Goal: Task Accomplishment & Management: Manage account settings

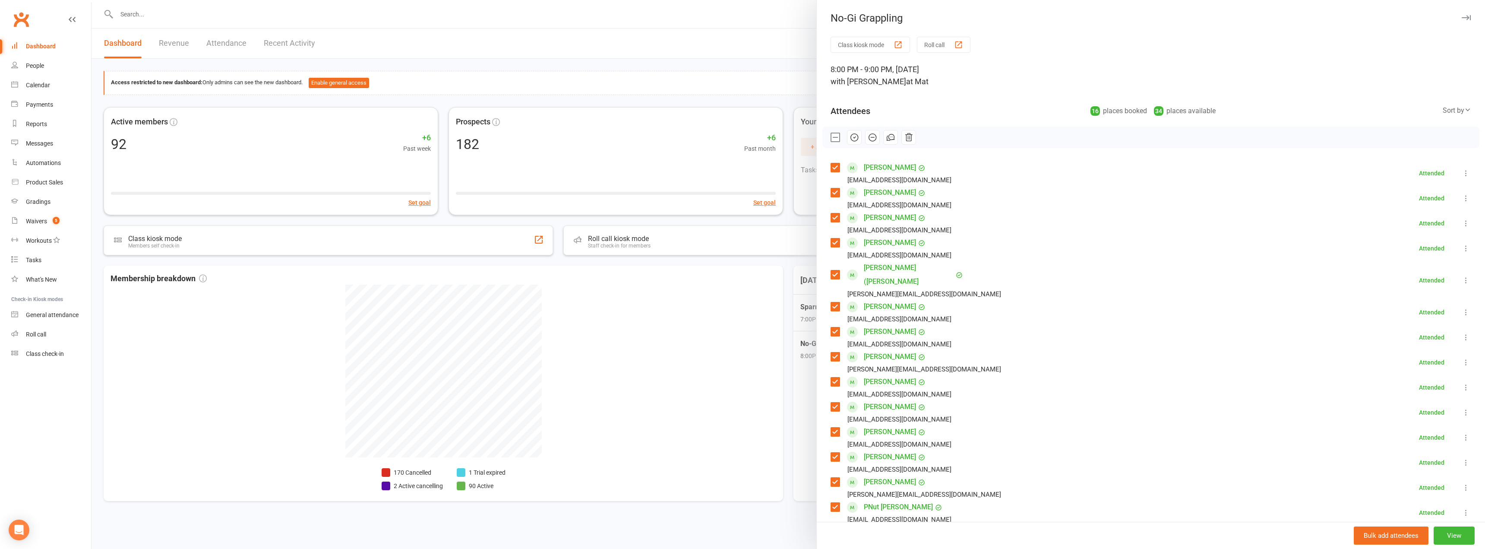
click at [680, 64] on div at bounding box center [788, 274] width 1393 height 549
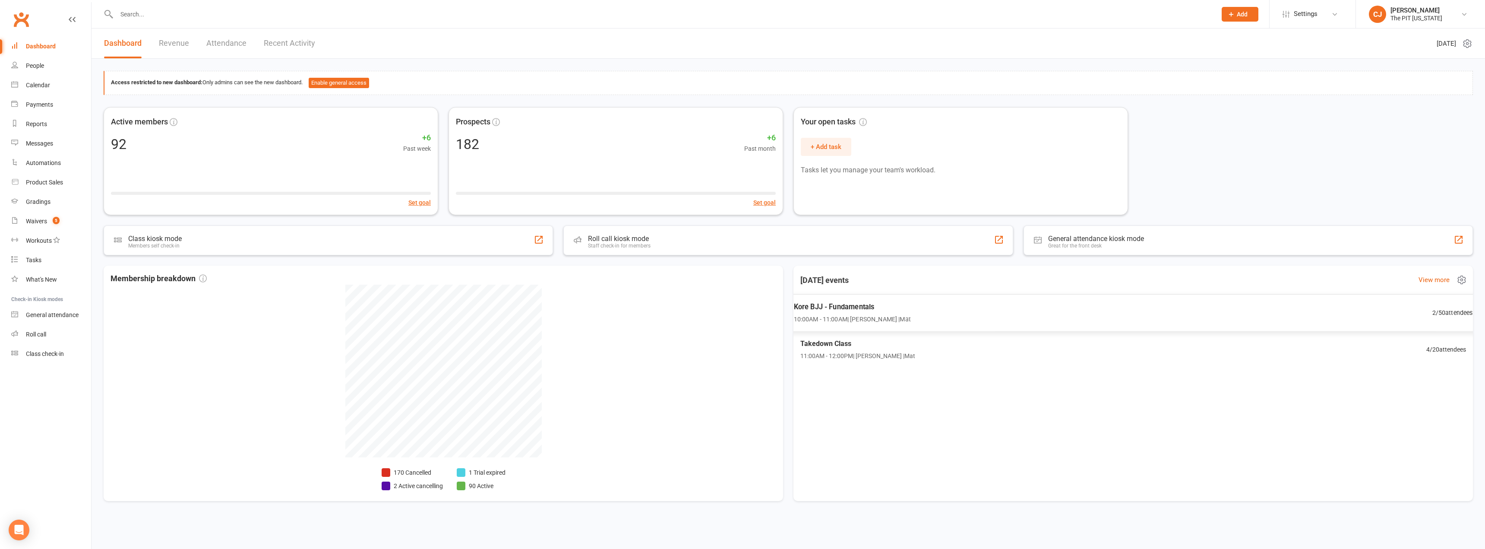
click at [863, 308] on span "Kore BJJ - Fundamentals" at bounding box center [852, 306] width 117 height 11
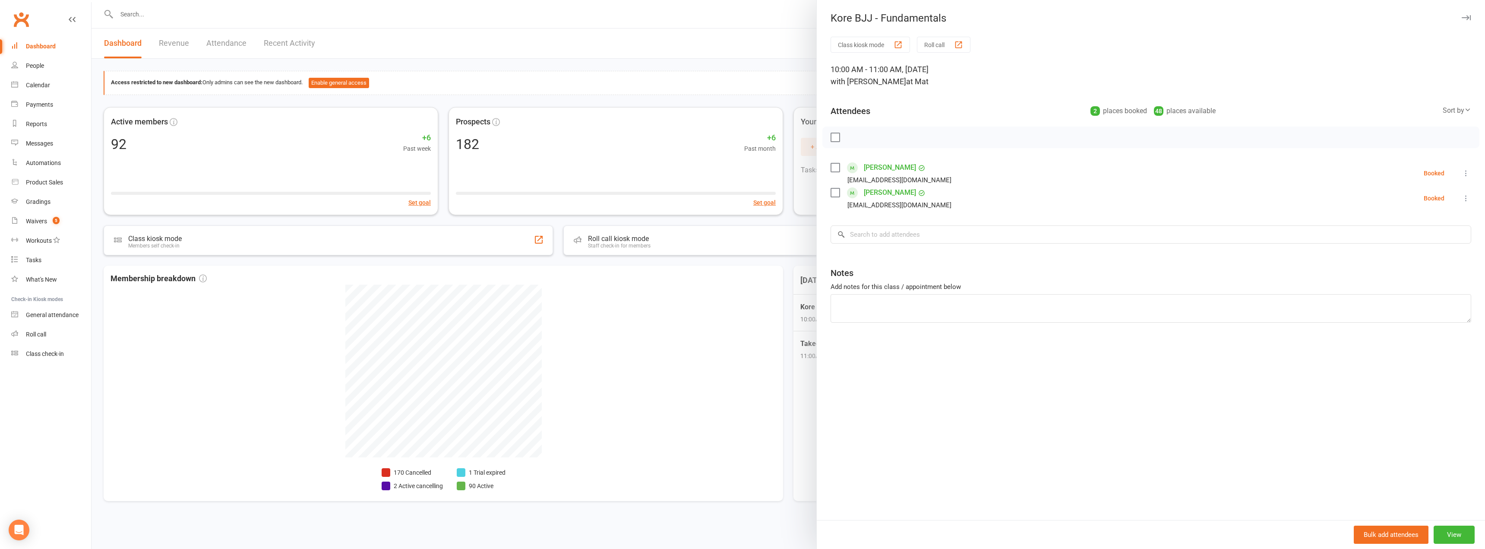
click at [832, 136] on label at bounding box center [835, 137] width 9 height 9
click at [853, 136] on icon "button" at bounding box center [854, 137] width 9 height 9
drag, startPoint x: 851, startPoint y: 138, endPoint x: 776, endPoint y: 28, distance: 133.3
click at [851, 136] on icon "button" at bounding box center [854, 137] width 9 height 9
click at [745, 271] on div at bounding box center [788, 274] width 1393 height 549
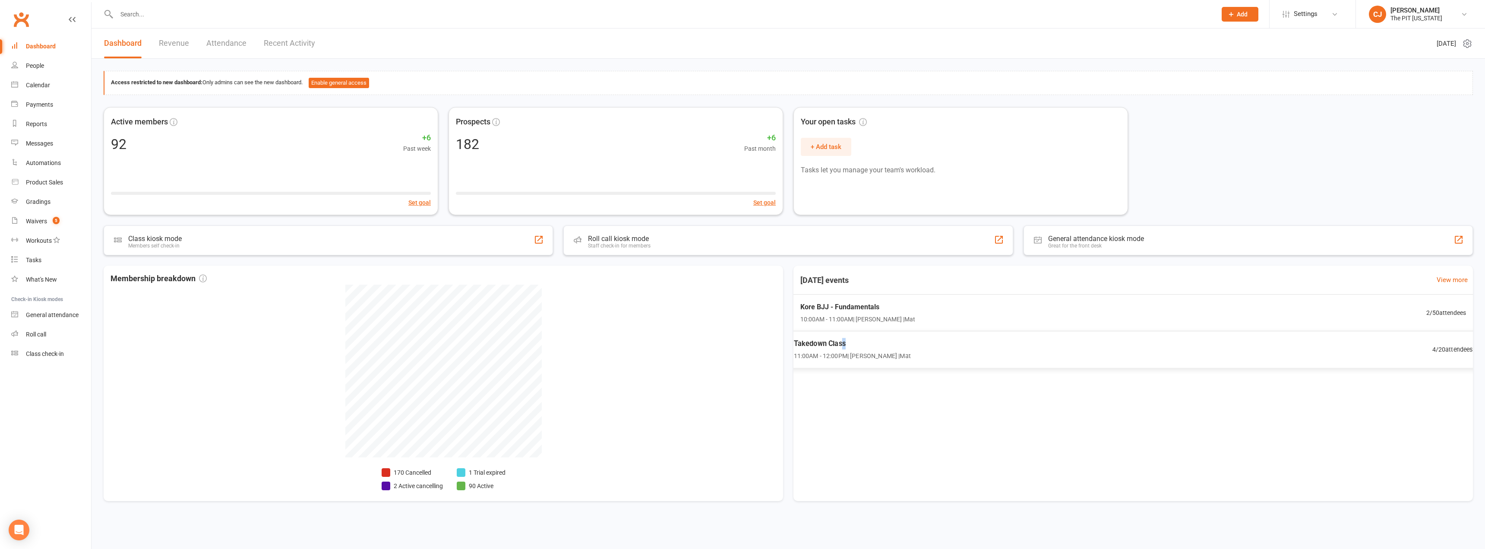
click at [843, 338] on span "Takedown Class" at bounding box center [852, 343] width 117 height 11
